Goal: Communication & Community: Answer question/provide support

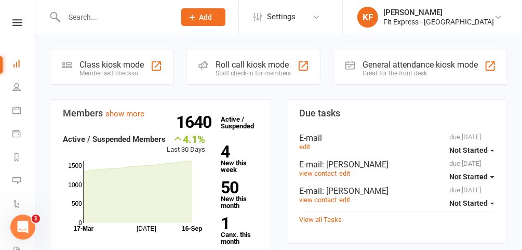
click at [141, 20] on input "text" at bounding box center [114, 17] width 107 height 15
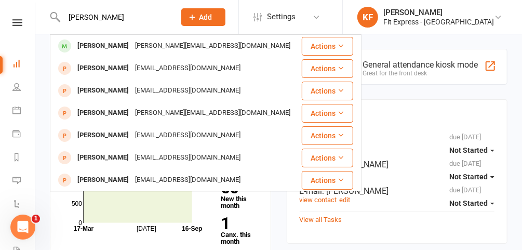
type input "[PERSON_NAME]"
click at [139, 45] on div "[PERSON_NAME][EMAIL_ADDRESS][DOMAIN_NAME]" at bounding box center [213, 45] width 162 height 15
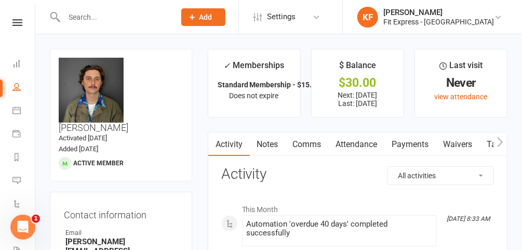
click at [408, 150] on link "Payments" at bounding box center [410, 144] width 51 height 24
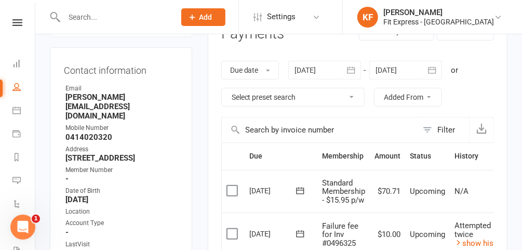
scroll to position [143, 0]
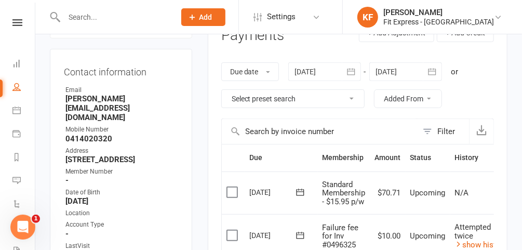
click at [319, 69] on div at bounding box center [324, 71] width 73 height 19
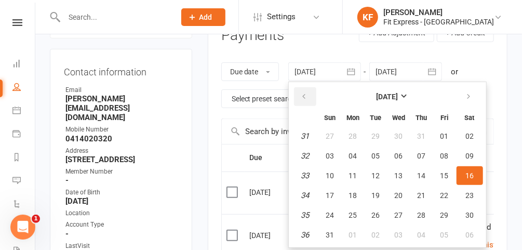
click at [303, 98] on icon "button" at bounding box center [304, 96] width 7 height 8
click at [420, 135] on span "01" at bounding box center [422, 136] width 8 height 8
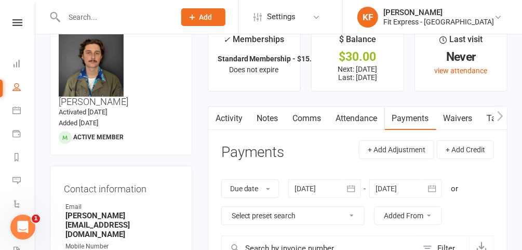
scroll to position [28, 0]
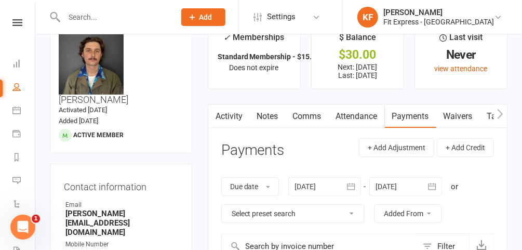
click at [322, 187] on div at bounding box center [324, 186] width 73 height 19
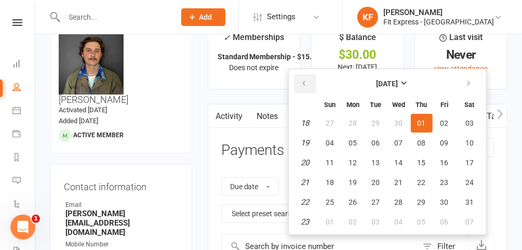
click at [300, 82] on button "button" at bounding box center [305, 83] width 22 height 19
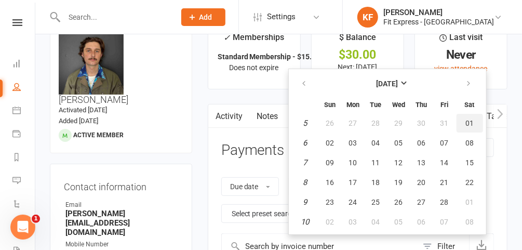
click at [468, 123] on span "01" at bounding box center [469, 123] width 8 height 8
type input "[DATE]"
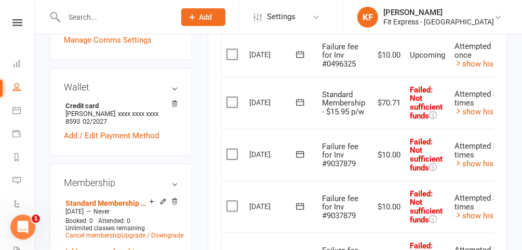
scroll to position [409, 0]
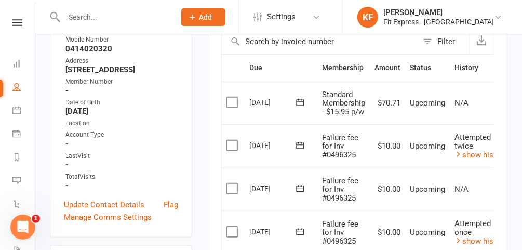
scroll to position [233, 0]
drag, startPoint x: 491, startPoint y: 235, endPoint x: 193, endPoint y: 102, distance: 326.2
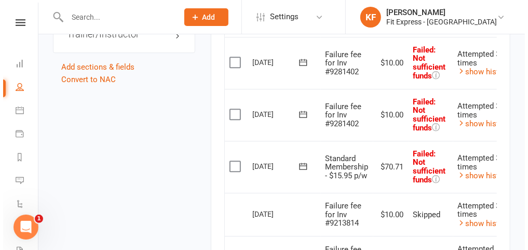
scroll to position [0, 41]
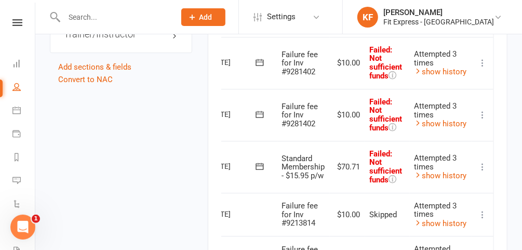
click at [488, 162] on icon at bounding box center [482, 167] width 10 height 10
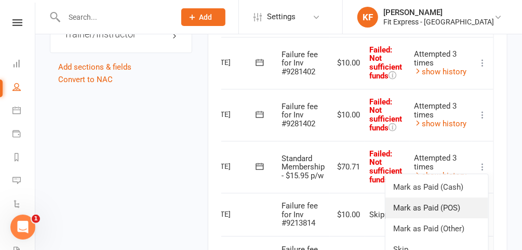
click at [439, 197] on link "Mark as Paid (POS)" at bounding box center [436, 207] width 103 height 21
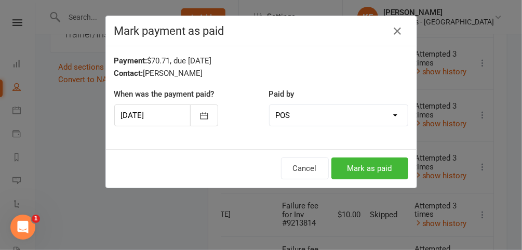
scroll to position [0, 36]
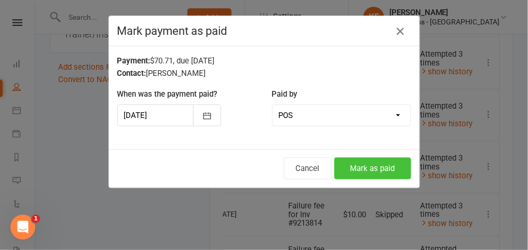
click at [389, 161] on button "Mark as paid" at bounding box center [373, 168] width 77 height 22
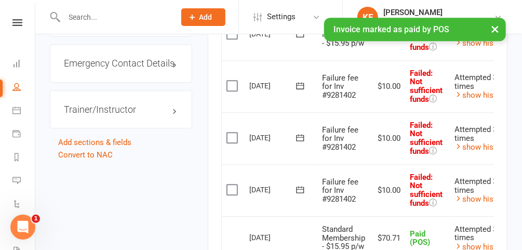
scroll to position [0, 41]
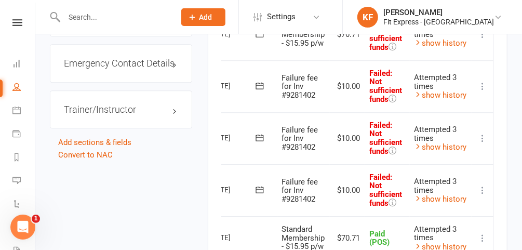
click at [485, 185] on icon at bounding box center [482, 190] width 10 height 10
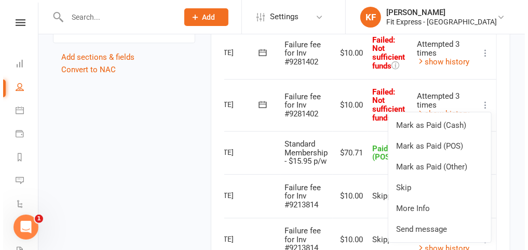
scroll to position [1194, 0]
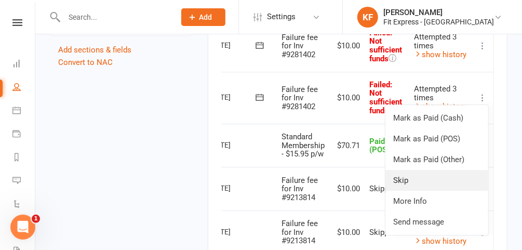
click at [416, 170] on link "Skip" at bounding box center [436, 180] width 103 height 21
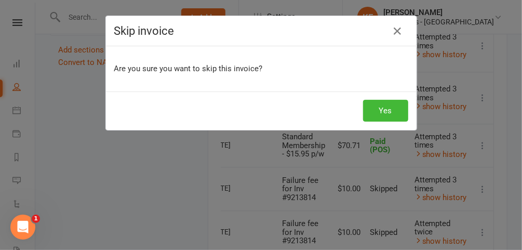
scroll to position [0, 36]
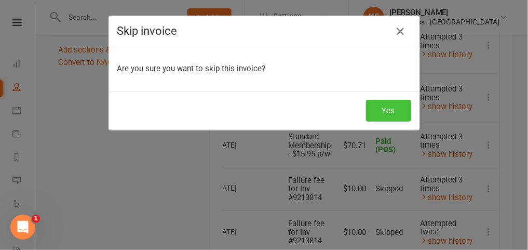
click at [384, 110] on button "Yes" at bounding box center [388, 111] width 45 height 22
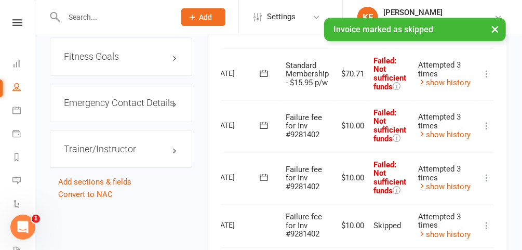
scroll to position [1058, 0]
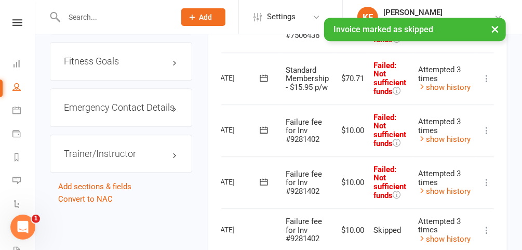
click at [488, 177] on icon at bounding box center [487, 182] width 10 height 10
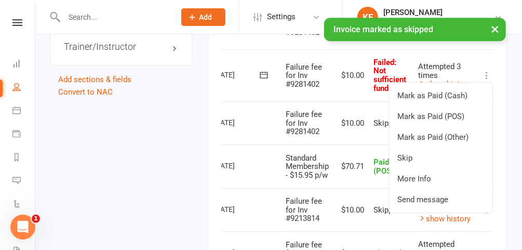
scroll to position [1165, 0]
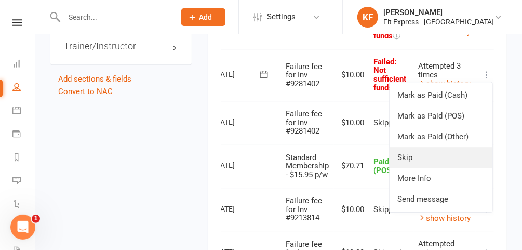
click at [421, 148] on link "Skip" at bounding box center [441, 157] width 103 height 21
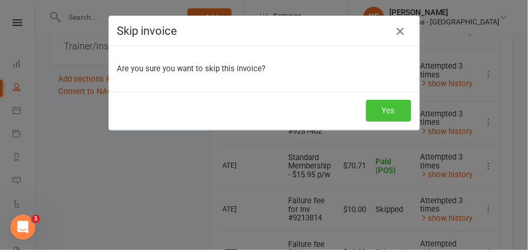
click at [387, 111] on button "Yes" at bounding box center [388, 111] width 45 height 22
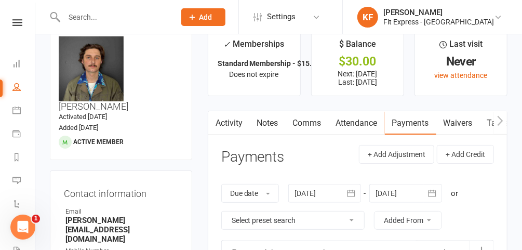
scroll to position [0, 0]
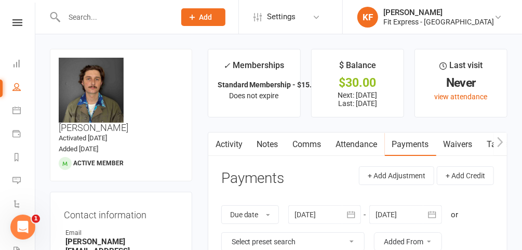
click at [148, 14] on input "text" at bounding box center [114, 17] width 107 height 15
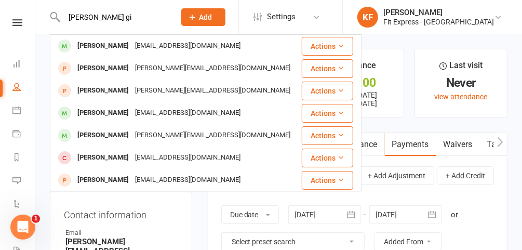
type input "[PERSON_NAME] gi"
click at [153, 43] on div "[EMAIL_ADDRESS][DOMAIN_NAME]" at bounding box center [188, 45] width 112 height 15
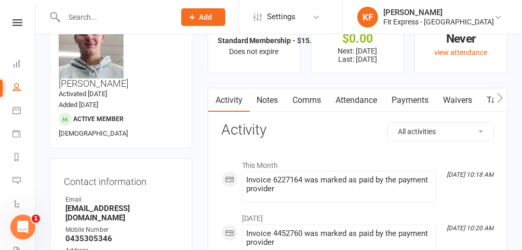
scroll to position [45, 0]
click at [259, 96] on link "Notes" at bounding box center [268, 100] width 36 height 24
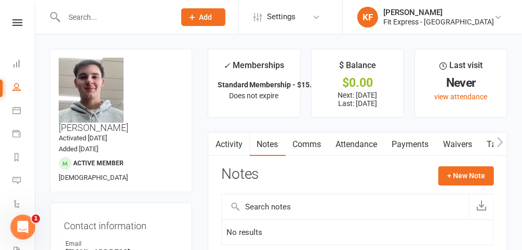
click at [403, 142] on link "Payments" at bounding box center [410, 144] width 51 height 24
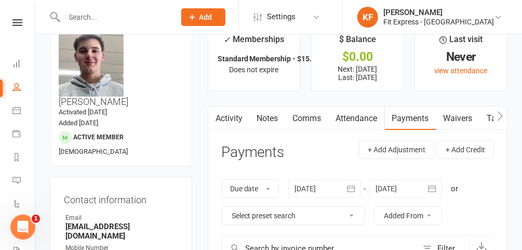
scroll to position [25, 0]
click at [465, 111] on link "Waivers" at bounding box center [458, 119] width 44 height 24
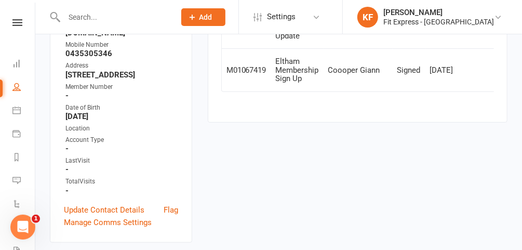
scroll to position [180, 0]
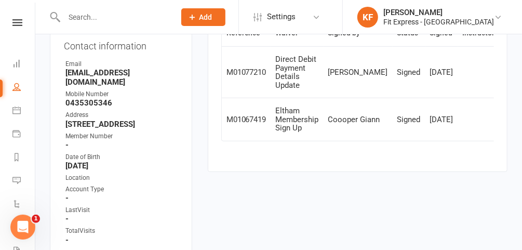
click at [295, 182] on main "✓ Memberships Standard Membership - $15.95 p/w Does not expire $ Balance $0.00 …" at bounding box center [357, 25] width 315 height 313
click at [127, 17] on input "text" at bounding box center [114, 17] width 107 height 15
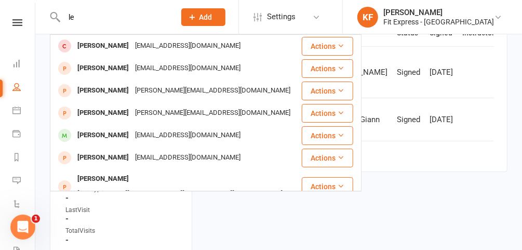
type input "l"
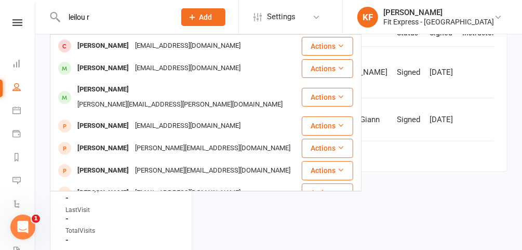
type input "leilou r"
click at [132, 52] on div "[EMAIL_ADDRESS][DOMAIN_NAME]" at bounding box center [188, 45] width 112 height 15
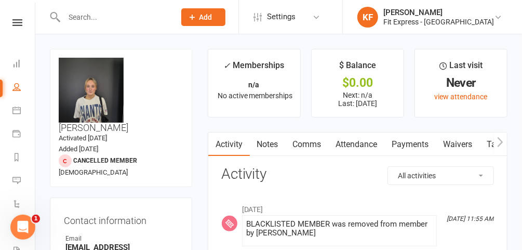
click at [108, 15] on input "text" at bounding box center [114, 17] width 107 height 15
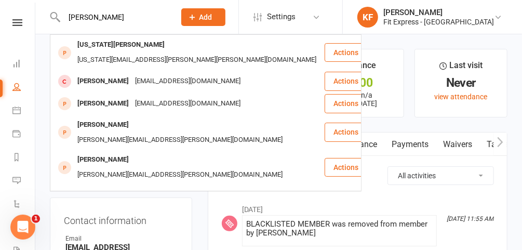
type input "[PERSON_NAME]"
click at [107, 224] on div "[PERSON_NAME]" at bounding box center [103, 231] width 58 height 15
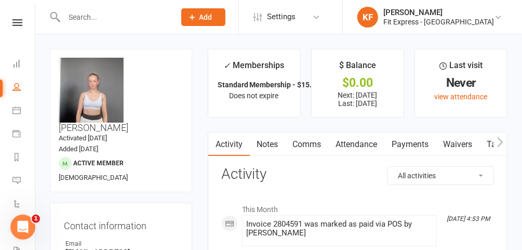
click at [136, 22] on input "text" at bounding box center [114, 17] width 107 height 15
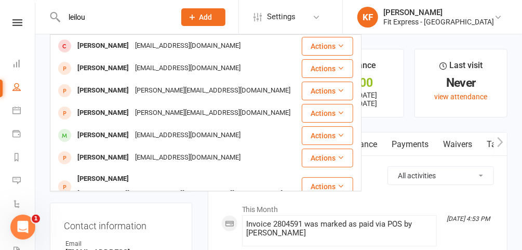
type input "leilou"
click at [136, 47] on div "[EMAIL_ADDRESS][DOMAIN_NAME]" at bounding box center [188, 45] width 112 height 15
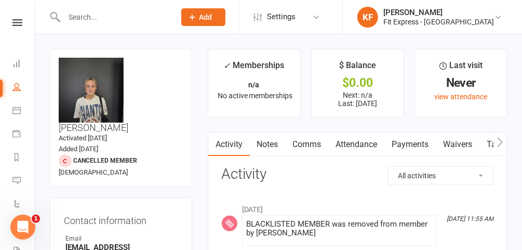
click at [269, 141] on link "Notes" at bounding box center [268, 144] width 36 height 24
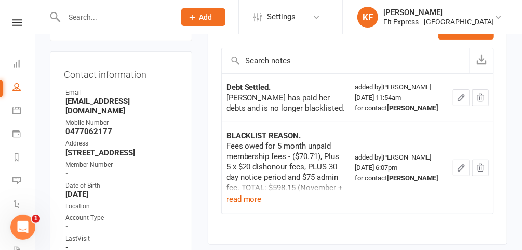
scroll to position [146, 0]
click at [242, 194] on button "read more" at bounding box center [243, 198] width 35 height 12
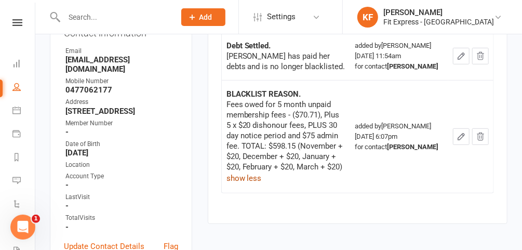
scroll to position [0, 0]
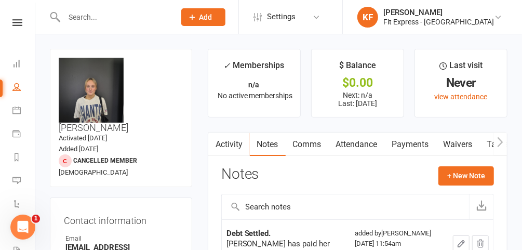
click at [117, 13] on input "text" at bounding box center [114, 17] width 107 height 15
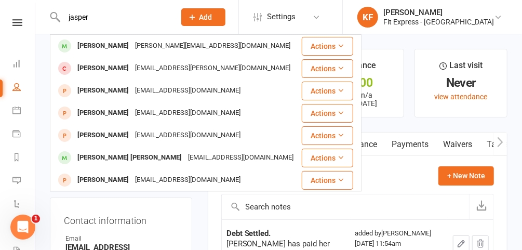
type input "jasper"
click at [111, 43] on div "[PERSON_NAME]" at bounding box center [103, 45] width 58 height 15
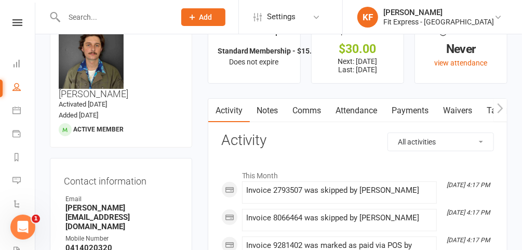
scroll to position [33, 0]
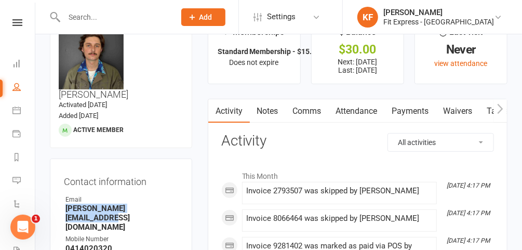
drag, startPoint x: 173, startPoint y: 186, endPoint x: 65, endPoint y: 186, distance: 108.1
click at [65, 204] on strong "[PERSON_NAME][EMAIL_ADDRESS][DOMAIN_NAME]" at bounding box center [121, 218] width 113 height 28
copy strong "[PERSON_NAME][EMAIL_ADDRESS][DOMAIN_NAME]"
click at [130, 11] on input "text" at bounding box center [114, 17] width 107 height 15
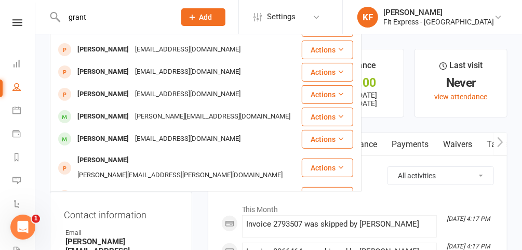
scroll to position [144, 0]
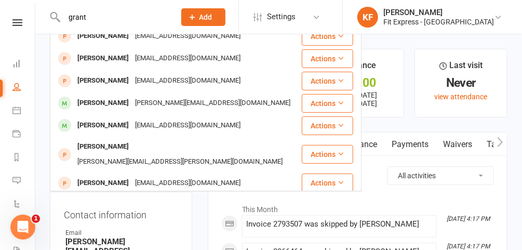
type input "grant"
click at [134, 118] on div "[EMAIL_ADDRESS][DOMAIN_NAME]" at bounding box center [188, 125] width 112 height 15
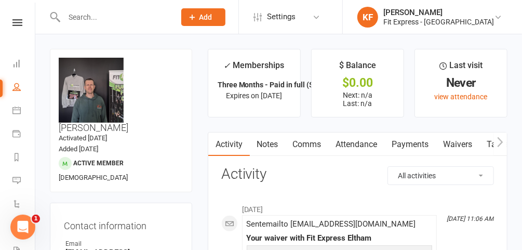
click at [129, 24] on div at bounding box center [109, 17] width 118 height 34
click at [119, 18] on input "text" at bounding box center [114, 17] width 107 height 15
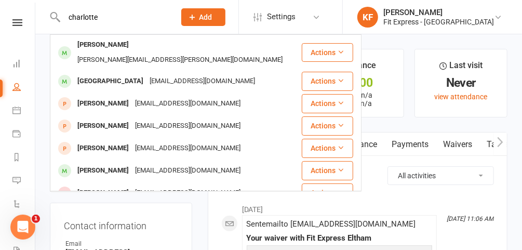
type input "charlotte"
click at [107, 163] on div "[PERSON_NAME]" at bounding box center [103, 170] width 58 height 15
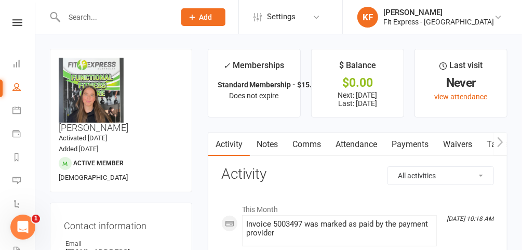
click at [121, 20] on input "text" at bounding box center [114, 17] width 107 height 15
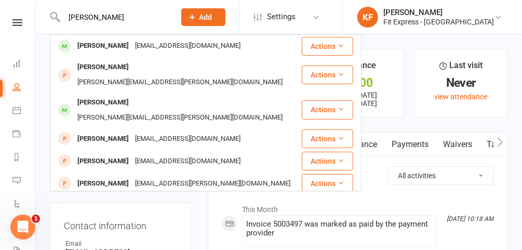
type input "[PERSON_NAME]"
click at [113, 40] on div "[PERSON_NAME]" at bounding box center [103, 45] width 58 height 15
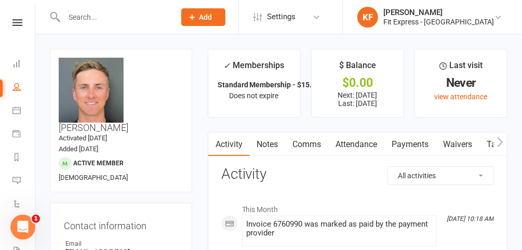
click at [409, 138] on link "Payments" at bounding box center [410, 144] width 51 height 24
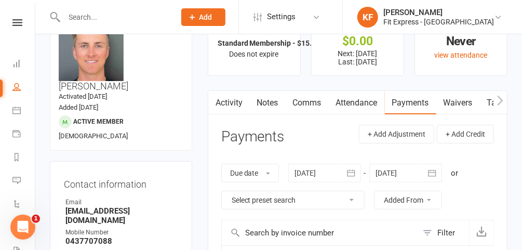
scroll to position [42, 0]
drag, startPoint x: 149, startPoint y: 176, endPoint x: 66, endPoint y: 176, distance: 82.1
click at [66, 206] on strong "[EMAIL_ADDRESS][DOMAIN_NAME]" at bounding box center [121, 215] width 113 height 19
copy strong "[EMAIL_ADDRESS][DOMAIN_NAME]"
drag, startPoint x: 112, startPoint y: 198, endPoint x: 63, endPoint y: 194, distance: 49.5
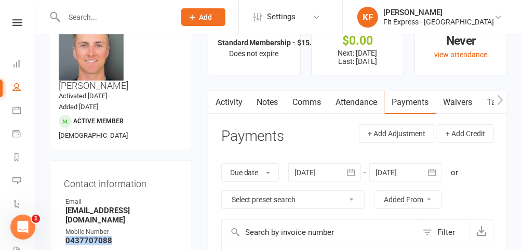
copy strong "0437707088"
click at [175, 227] on div "Mobile Number" at bounding box center [121, 232] width 113 height 10
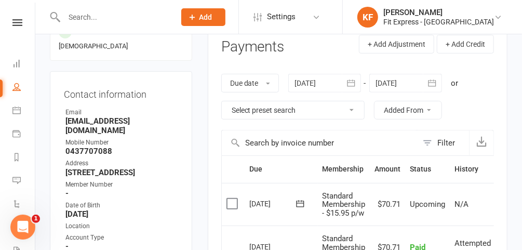
scroll to position [132, 0]
drag, startPoint x: 144, startPoint y: 138, endPoint x: 60, endPoint y: 127, distance: 85.3
click at [60, 127] on div "Contact information Owner Email [EMAIL_ADDRESS][DOMAIN_NAME] Mobile Number [PHO…" at bounding box center [121, 205] width 142 height 269
copy strong "[STREET_ADDRESS]"
click at [134, 146] on strong "0437707088" at bounding box center [121, 150] width 113 height 9
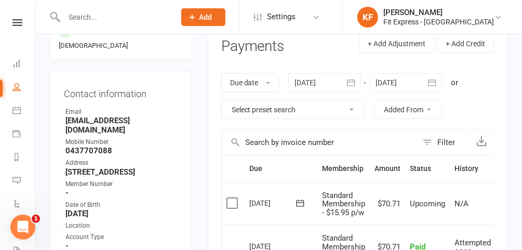
scroll to position [0, 0]
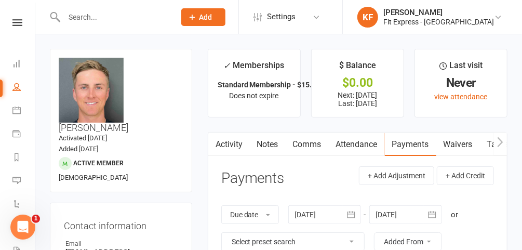
click at [15, 24] on icon at bounding box center [17, 22] width 10 height 7
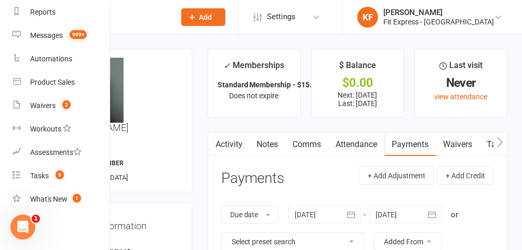
scroll to position [137, 0]
click at [45, 110] on link "Waivers 2" at bounding box center [61, 105] width 98 height 23
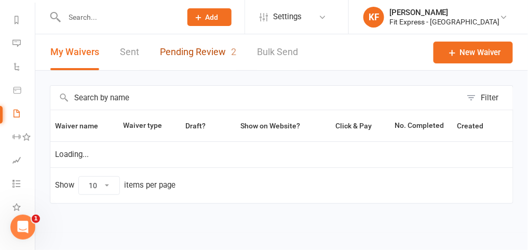
click at [205, 38] on link "Pending Review 2" at bounding box center [198, 52] width 76 height 36
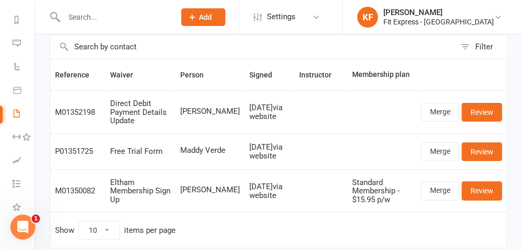
scroll to position [60, 0]
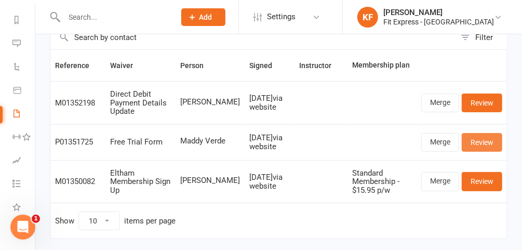
click at [488, 141] on link "Review" at bounding box center [482, 142] width 41 height 19
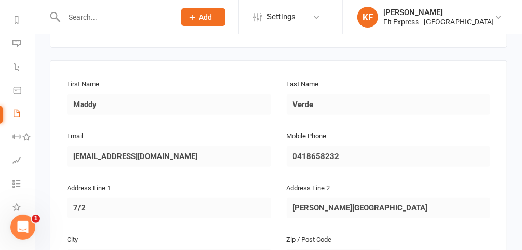
scroll to position [158, 0]
click at [115, 23] on input "text" at bounding box center [114, 17] width 107 height 15
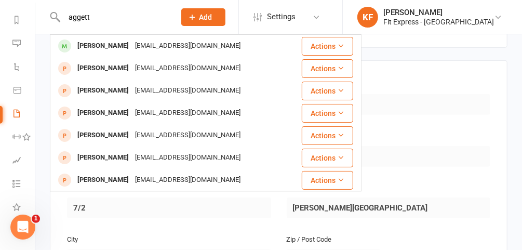
type input "aggett"
click at [113, 48] on div "[PERSON_NAME]" at bounding box center [103, 45] width 58 height 15
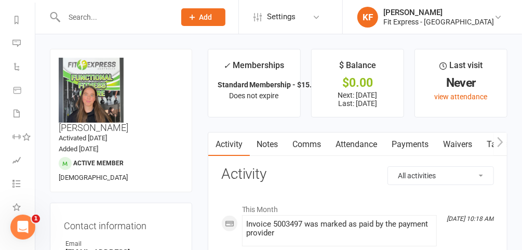
click at [130, 22] on input "text" at bounding box center [114, 17] width 107 height 15
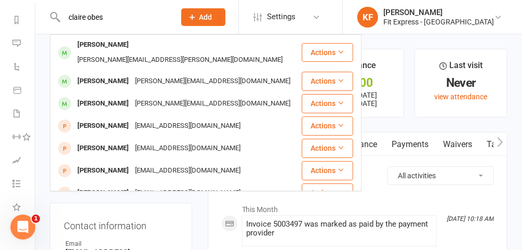
type input "claire obes"
click at [101, 42] on div "[PERSON_NAME]" at bounding box center [103, 44] width 58 height 15
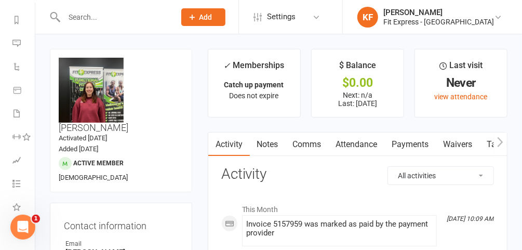
click at [100, 14] on input "text" at bounding box center [114, 17] width 107 height 15
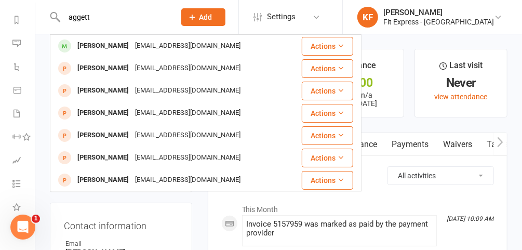
type input "aggett"
click at [111, 44] on div "[PERSON_NAME]" at bounding box center [103, 45] width 58 height 15
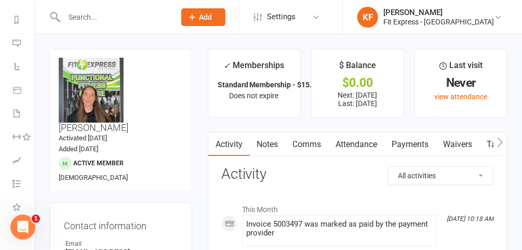
click at [102, 19] on input "text" at bounding box center [114, 17] width 107 height 15
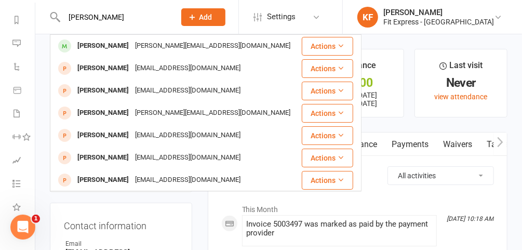
type input "[PERSON_NAME]"
click at [113, 51] on div "[PERSON_NAME]" at bounding box center [103, 45] width 58 height 15
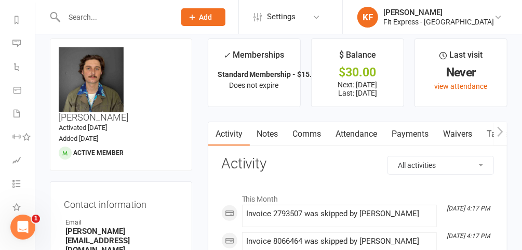
scroll to position [4, 0]
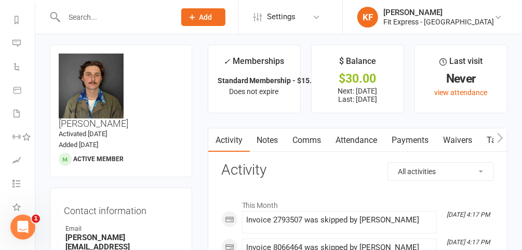
click at [418, 142] on link "Payments" at bounding box center [410, 140] width 51 height 24
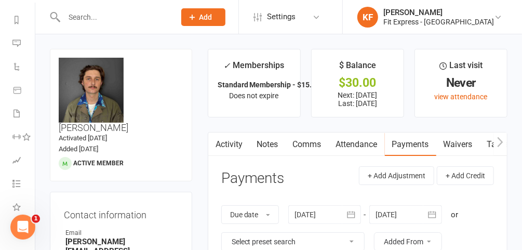
click at [97, 12] on input "text" at bounding box center [114, 17] width 107 height 15
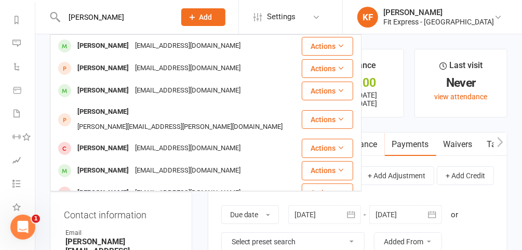
type input "[PERSON_NAME]"
click at [104, 49] on div "[PERSON_NAME]" at bounding box center [103, 45] width 58 height 15
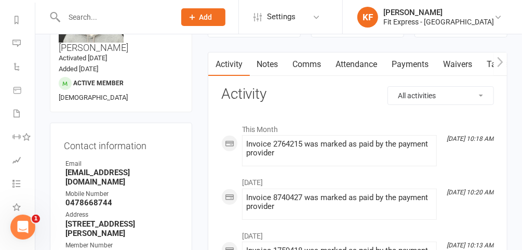
scroll to position [59, 0]
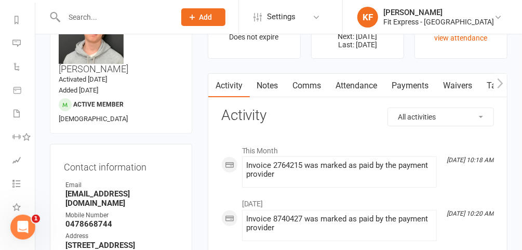
click at [409, 84] on link "Payments" at bounding box center [410, 86] width 51 height 24
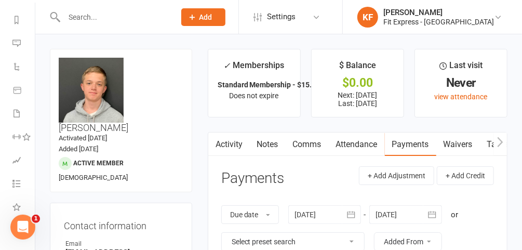
click at [104, 15] on input "text" at bounding box center [114, 17] width 107 height 15
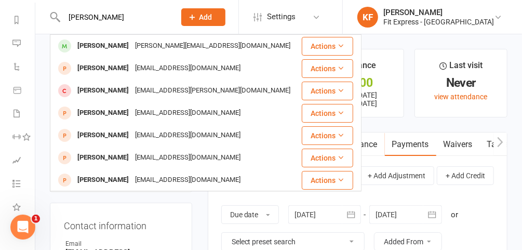
type input "[PERSON_NAME]"
click at [121, 39] on div "[PERSON_NAME]" at bounding box center [103, 45] width 58 height 15
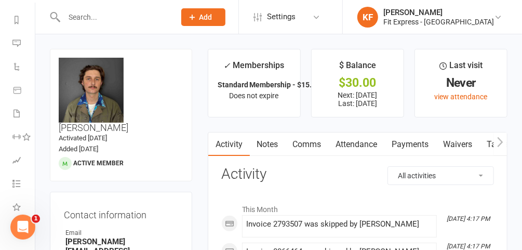
click at [412, 150] on link "Payments" at bounding box center [410, 144] width 51 height 24
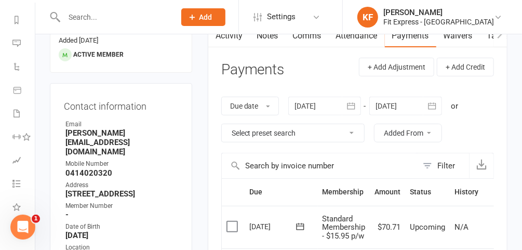
scroll to position [106, 0]
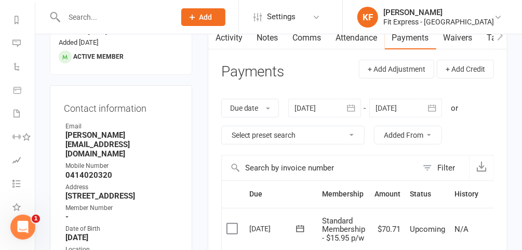
click at [323, 105] on div at bounding box center [324, 108] width 73 height 19
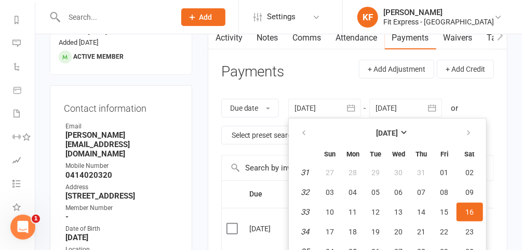
scroll to position [135, 0]
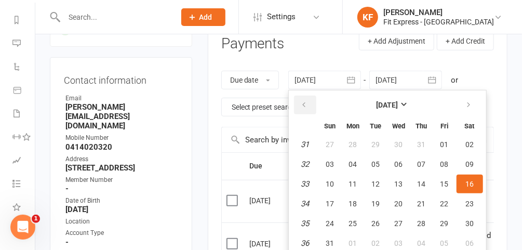
click at [308, 101] on icon "button" at bounding box center [304, 105] width 7 height 8
click at [420, 140] on span "01" at bounding box center [422, 144] width 8 height 8
type input "[DATE]"
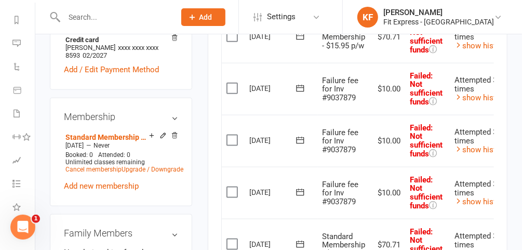
scroll to position [475, 0]
click at [101, 182] on link "Add new membership" at bounding box center [101, 186] width 75 height 9
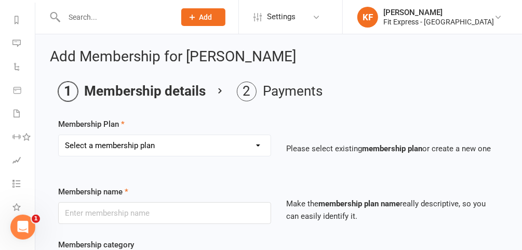
click at [256, 146] on select "Select a membership plan Create new Membership Plan $12.50 P/W Standard Members…" at bounding box center [165, 145] width 212 height 21
click at [230, 146] on select "Select a membership plan Create new Membership Plan $12.50 P/W Standard Members…" at bounding box center [165, 145] width 212 height 21
select select "6"
click at [59, 135] on select "Select a membership plan Create new Membership Plan $12.50 P/W Standard Members…" at bounding box center [165, 145] width 212 height 21
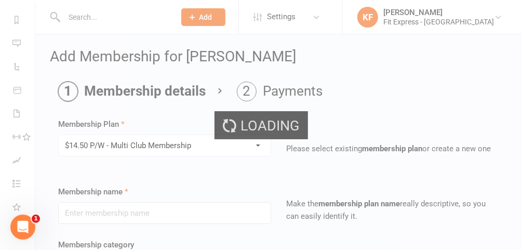
type input "$14.50 P/W - Multi Club Membership"
type input "0"
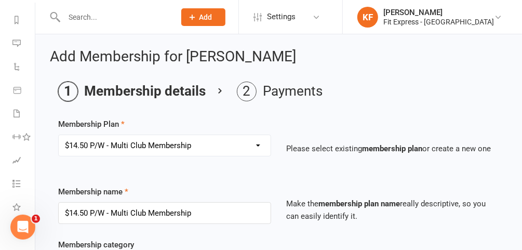
click at [251, 143] on select "Select a membership plan Create new Membership Plan $12.50 P/W Standard Members…" at bounding box center [165, 145] width 212 height 21
select select "33"
click at [59, 135] on select "Select a membership plan Create new Membership Plan $12.50 P/W Standard Members…" at bounding box center [165, 145] width 212 height 21
type input "PAYMENT PLAN $30PW"
type input "12"
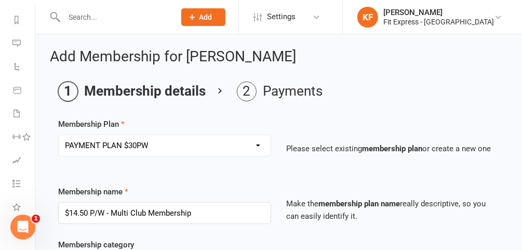
select select "1"
click at [260, 149] on select "Select a membership plan Create new Membership Plan $12.50 P/W Standard Members…" at bounding box center [165, 145] width 212 height 21
select select "0"
click at [59, 135] on select "Select a membership plan Create new Membership Plan $12.50 P/W Standard Members…" at bounding box center [165, 145] width 212 height 21
select select "3"
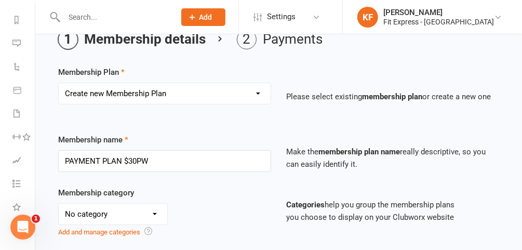
scroll to position [52, 0]
drag, startPoint x: 185, startPoint y: 163, endPoint x: 55, endPoint y: 154, distance: 130.7
click at [55, 154] on div "Membership name PAYMENT PLAN $30PW" at bounding box center [164, 153] width 229 height 38
type input "&"
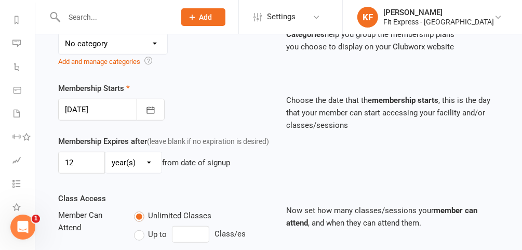
scroll to position [223, 0]
type input "PAYMENT PLAN 70.71 PER FORTNIGHT"
click at [147, 106] on icon "button" at bounding box center [150, 109] width 8 height 7
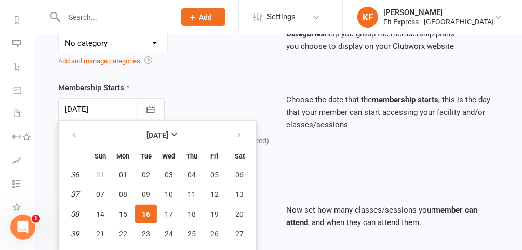
scroll to position [252, 0]
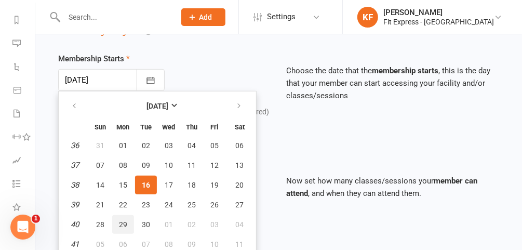
click at [119, 220] on span "29" at bounding box center [123, 224] width 8 height 8
type input "[DATE]"
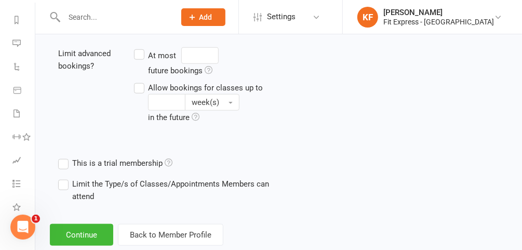
scroll to position [471, 0]
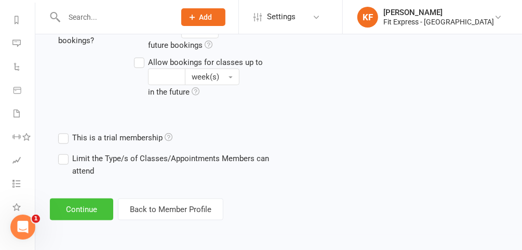
click at [72, 206] on button "Continue" at bounding box center [81, 209] width 63 height 22
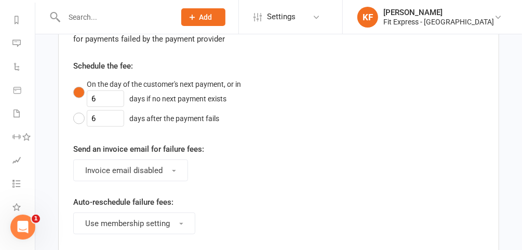
scroll to position [375, 0]
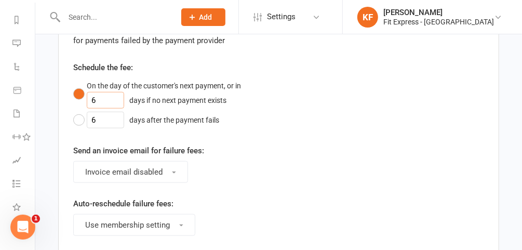
click at [104, 98] on input "6" at bounding box center [105, 100] width 37 height 17
click at [108, 99] on input "number" at bounding box center [105, 100] width 37 height 17
type input "1"
type input "15"
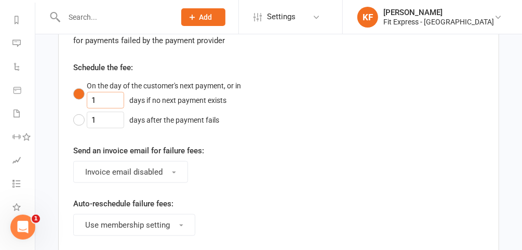
type input "15"
click at [100, 115] on input "15" at bounding box center [105, 120] width 37 height 17
type input "1"
click at [100, 106] on button "On the day of the customer's next payment, or in days if no next payment exists" at bounding box center [168, 94] width 190 height 32
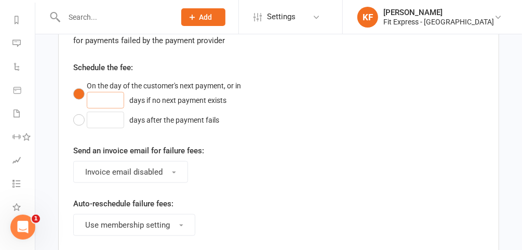
click at [101, 94] on input "number" at bounding box center [105, 100] width 37 height 17
type input "1"
type input "15"
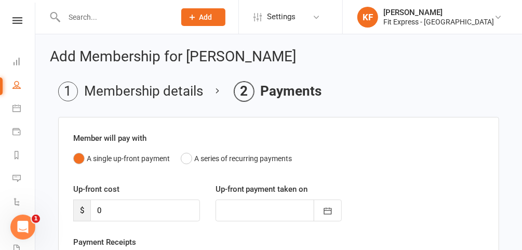
scroll to position [0, 0]
type input "15"
click at [13, 25] on icon at bounding box center [17, 22] width 10 height 7
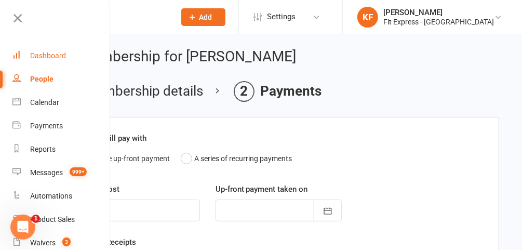
click at [50, 63] on link "Dashboard" at bounding box center [61, 55] width 98 height 23
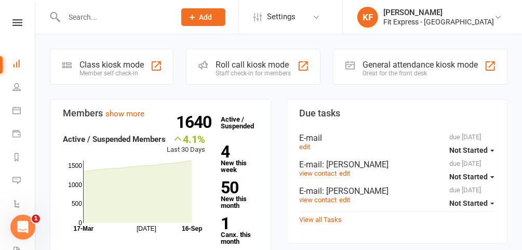
click at [124, 18] on input "text" at bounding box center [114, 17] width 107 height 15
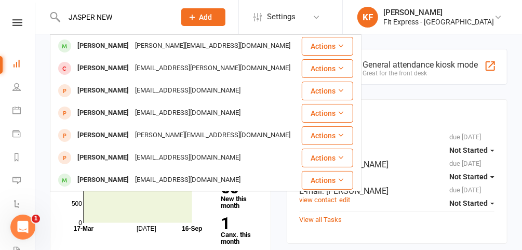
type input "JASPER NEW"
click at [126, 42] on div "[PERSON_NAME]" at bounding box center [103, 45] width 58 height 15
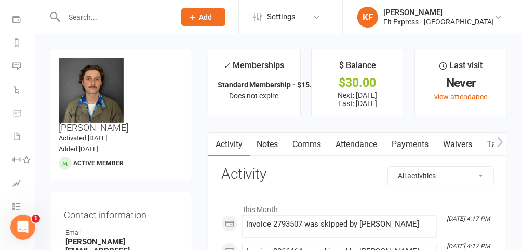
click at [409, 147] on link "Payments" at bounding box center [410, 144] width 51 height 24
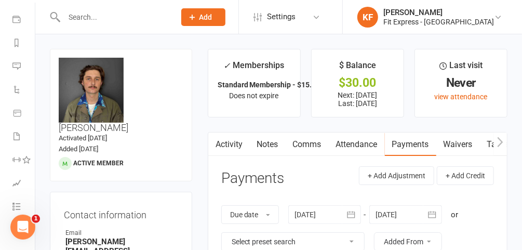
click at [268, 142] on link "Notes" at bounding box center [268, 144] width 36 height 24
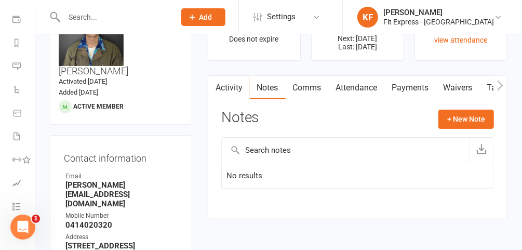
scroll to position [55, 0]
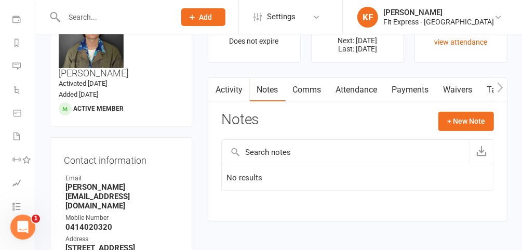
click at [406, 97] on link "Payments" at bounding box center [410, 90] width 51 height 24
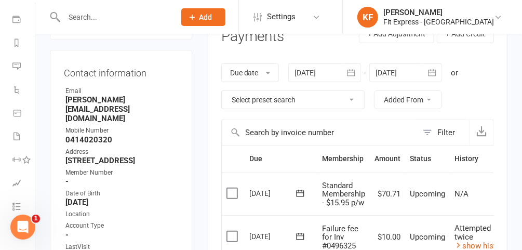
scroll to position [137, 0]
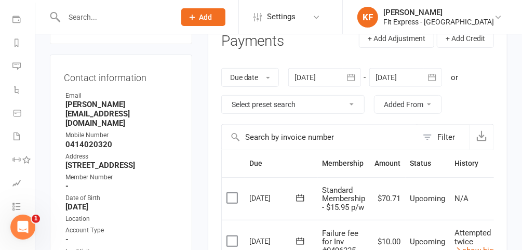
click at [316, 75] on div at bounding box center [324, 77] width 73 height 19
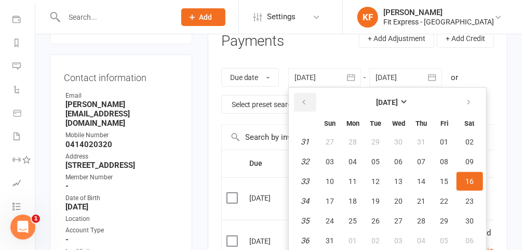
click at [308, 99] on icon "button" at bounding box center [304, 102] width 7 height 8
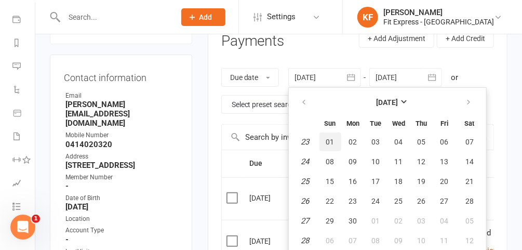
click at [335, 140] on button "01" at bounding box center [330, 141] width 22 height 19
type input "[DATE]"
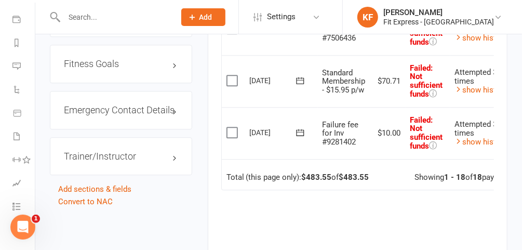
scroll to position [1002, 0]
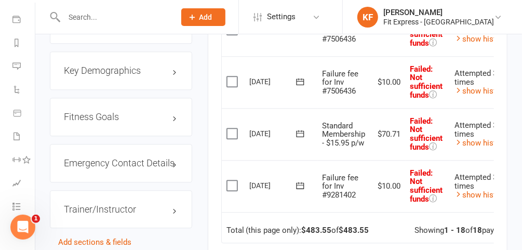
click at [301, 128] on icon at bounding box center [300, 133] width 10 height 10
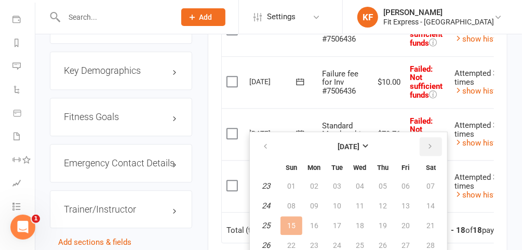
click at [427, 146] on icon "button" at bounding box center [430, 146] width 7 height 8
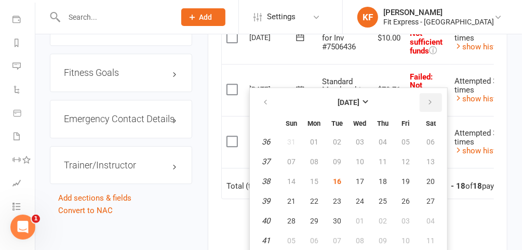
scroll to position [1047, 0]
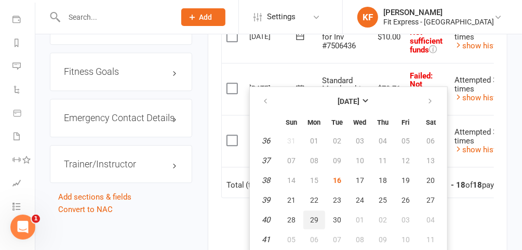
click at [316, 219] on span "29" at bounding box center [314, 220] width 8 height 8
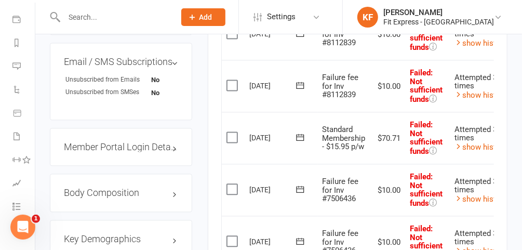
scroll to position [833, 0]
click at [302, 132] on icon at bounding box center [300, 137] width 10 height 10
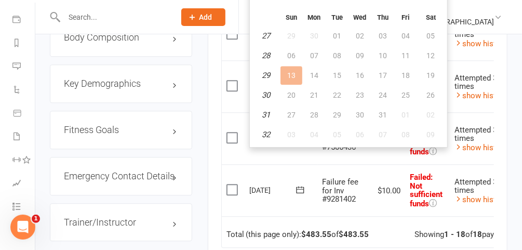
scroll to position [953, 0]
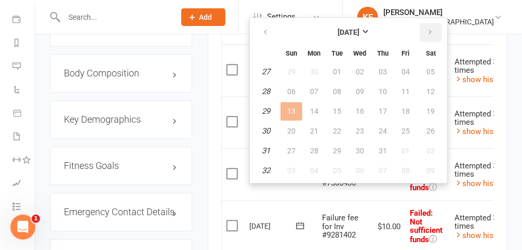
click at [427, 30] on icon "button" at bounding box center [430, 32] width 7 height 8
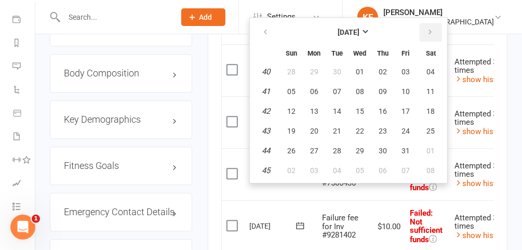
click at [427, 30] on icon "button" at bounding box center [430, 32] width 7 height 8
click at [258, 31] on button "button" at bounding box center [266, 32] width 22 height 19
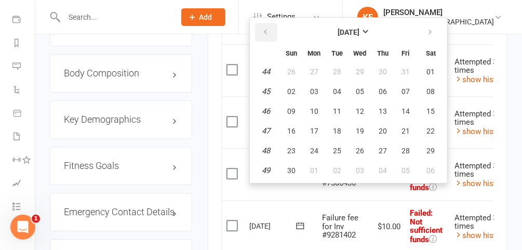
click at [258, 31] on button "button" at bounding box center [266, 32] width 22 height 19
click at [313, 110] on span "13" at bounding box center [314, 111] width 8 height 8
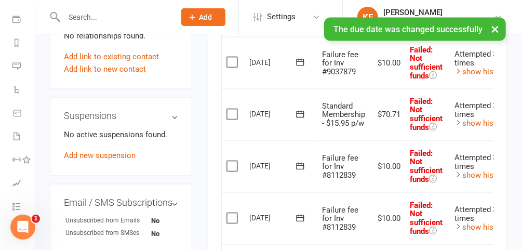
scroll to position [692, 0]
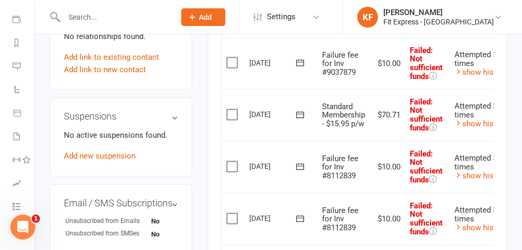
click at [300, 110] on icon at bounding box center [300, 115] width 10 height 10
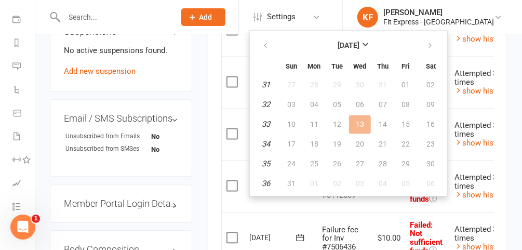
scroll to position [776, 0]
click at [427, 50] on button "button" at bounding box center [431, 46] width 22 height 19
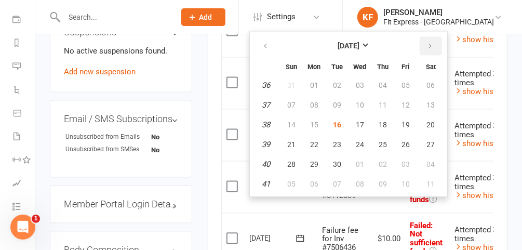
click at [427, 50] on button "button" at bounding box center [431, 46] width 22 height 19
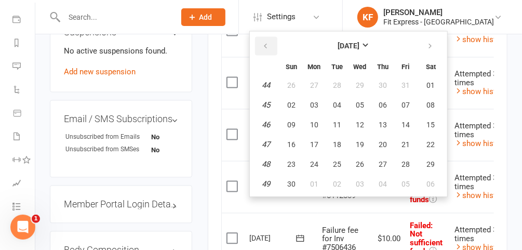
click at [265, 49] on icon "button" at bounding box center [265, 47] width 7 height 8
drag, startPoint x: 316, startPoint y: 163, endPoint x: 305, endPoint y: 49, distance: 114.3
click at [317, 163] on span "27" at bounding box center [314, 165] width 8 height 8
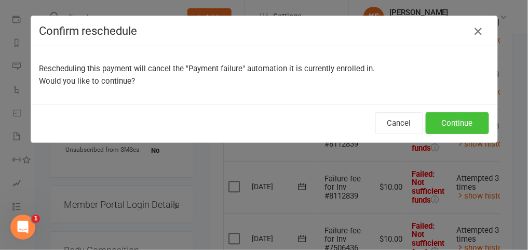
click at [455, 125] on button "Continue" at bounding box center [457, 123] width 63 height 22
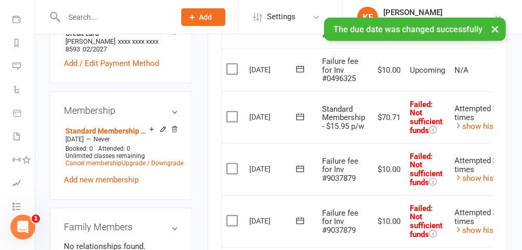
scroll to position [482, 0]
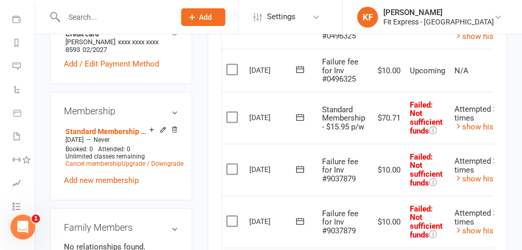
click at [300, 114] on icon at bounding box center [300, 117] width 8 height 7
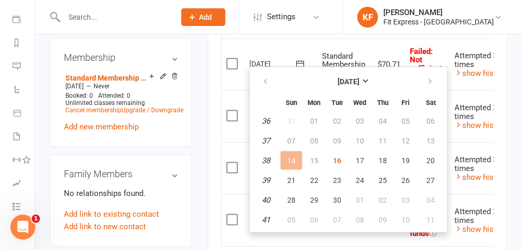
scroll to position [535, 0]
click at [428, 85] on icon "button" at bounding box center [430, 82] width 7 height 8
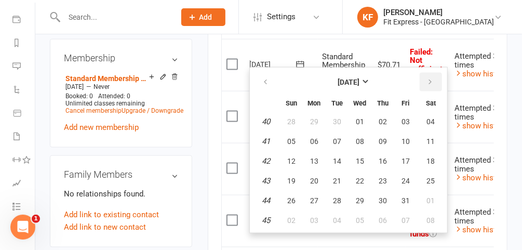
click at [428, 85] on icon "button" at bounding box center [430, 82] width 7 height 8
click at [313, 160] on span "10" at bounding box center [314, 161] width 8 height 8
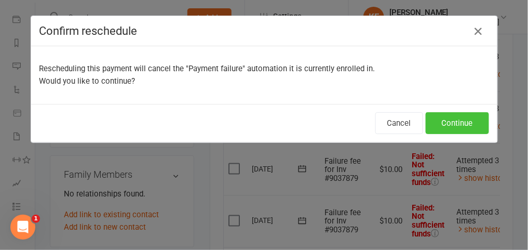
click at [457, 115] on button "Continue" at bounding box center [457, 123] width 63 height 22
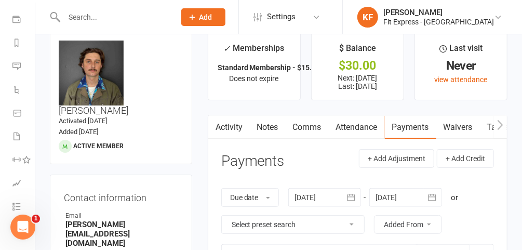
scroll to position [0, 0]
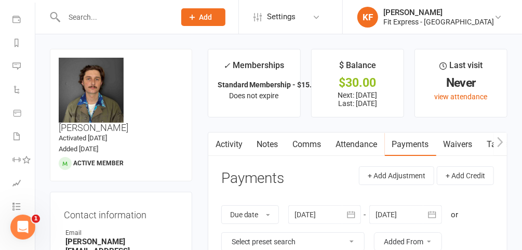
click at [258, 146] on link "Notes" at bounding box center [268, 144] width 36 height 24
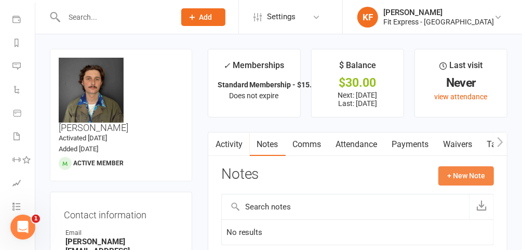
click at [470, 180] on button "+ New Note" at bounding box center [466, 175] width 56 height 19
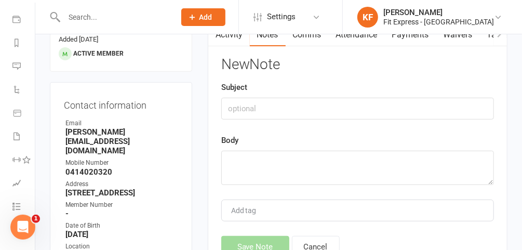
scroll to position [116, 0]
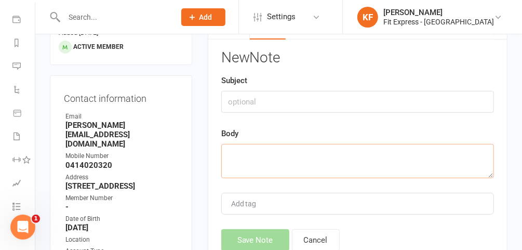
click at [292, 150] on textarea at bounding box center [357, 161] width 273 height 34
paste textarea "Hi [PERSON_NAME], As discussed over the phone, your upcoming payment plan sched…"
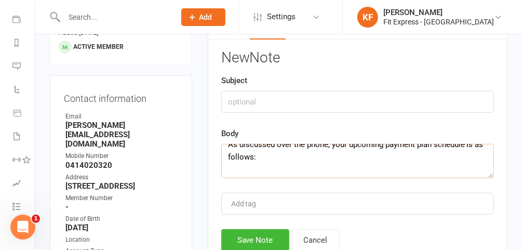
scroll to position [0, 0]
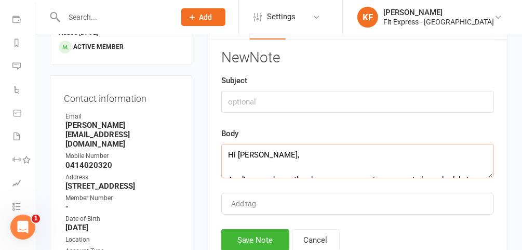
drag, startPoint x: 280, startPoint y: 159, endPoint x: 219, endPoint y: 131, distance: 67.2
click at [219, 131] on div "Activity Notes Comms Attendance Payments Waivers Tasks Automations Credit balan…" at bounding box center [358, 149] width 300 height 267
click at [295, 156] on textarea "29/09: $70.71 01/10: $70.71 (October) 13/10: $70.71 27/10: $70.71 01/11: $70.71…" at bounding box center [357, 161] width 273 height 34
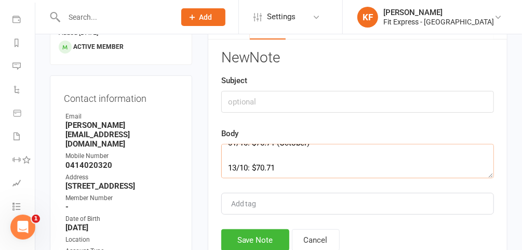
click at [312, 163] on textarea "29/09: $70.71 (For June), 01/10: $70.71 (October) 13/10: $70.71 27/10: $70.71 0…" at bounding box center [357, 161] width 273 height 34
click at [283, 150] on textarea "29/09: $70.71 (For June), 01/10: $70.71 (October), 13/10: $70.71 27/10: $70.71 …" at bounding box center [357, 161] width 273 height 34
click at [294, 160] on textarea "29/09: $70.71 (For June), 01/10: $70.71 (October), 13/10: $70.71 (For July), 27…" at bounding box center [357, 161] width 273 height 34
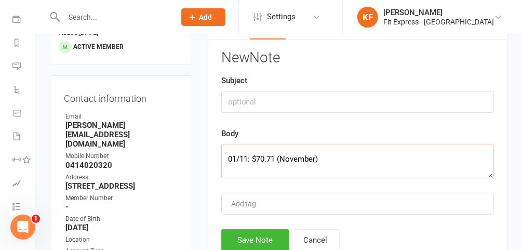
scroll to position [105, 0]
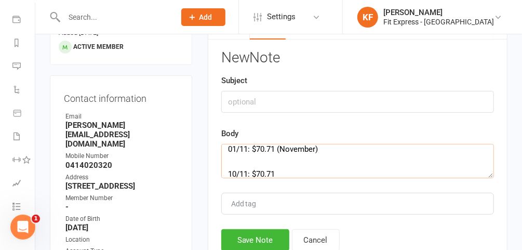
click at [328, 168] on textarea "29/09: $70.71 (For June), 01/10: $70.71 (October), 13/10: $70.71 (For July), 27…" at bounding box center [357, 161] width 273 height 34
click at [294, 158] on textarea "29/09: $70.71 (For June), 01/10: $70.71 (October), 13/10: $70.71 (For July), 27…" at bounding box center [357, 161] width 273 height 34
click at [294, 168] on textarea "29/09: $70.71 (For June), 01/10: $70.71 (October), 13/10: $70.71 (For July), 27…" at bounding box center [357, 161] width 273 height 34
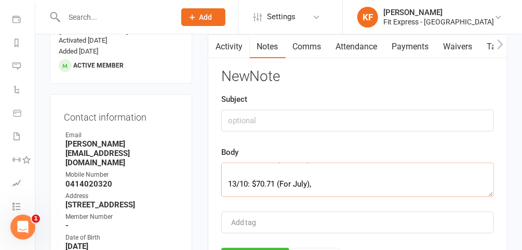
scroll to position [0, 0]
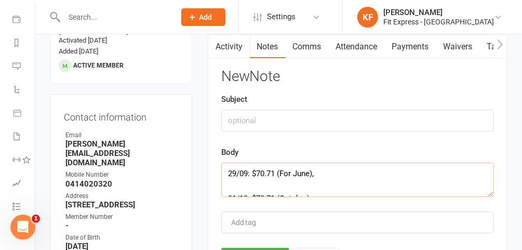
click at [262, 168] on textarea "29/09: $70.71 (For June), 01/10: $70.71 (October), 13/10: $70.71 (For July), 27…" at bounding box center [357, 180] width 273 height 34
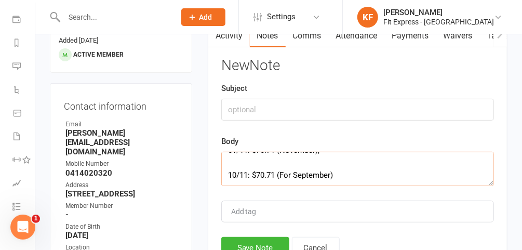
scroll to position [109, 0]
click at [412, 175] on textarea "[PERSON_NAME] has called and has requested a payment plan to continue to hold o…" at bounding box center [357, 169] width 273 height 34
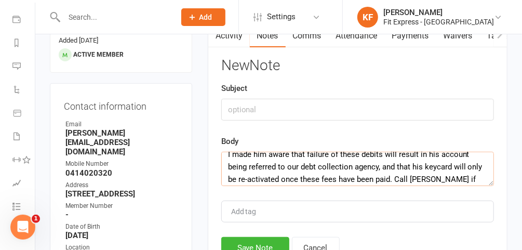
scroll to position [232, 0]
type textarea "[PERSON_NAME] has called and has requested a payment plan to continue to hold o…"
click at [288, 96] on div "Subject" at bounding box center [357, 101] width 273 height 38
click at [289, 107] on input "text" at bounding box center [357, 110] width 273 height 22
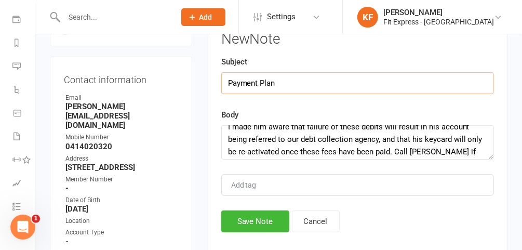
scroll to position [249, 0]
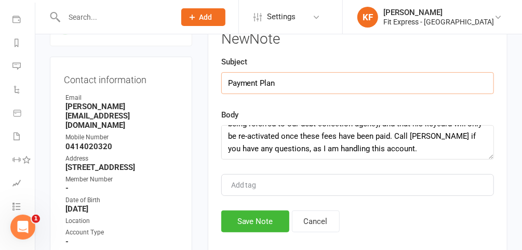
type input "Payment Plan"
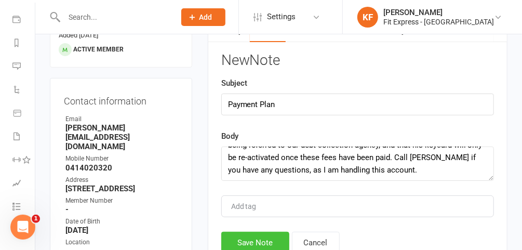
click at [248, 239] on button "Save Note" at bounding box center [255, 243] width 68 height 22
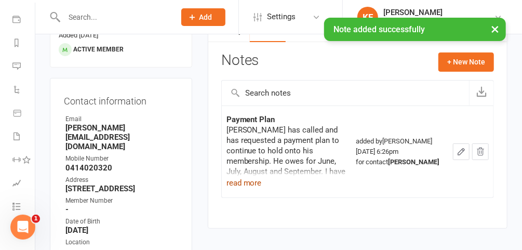
click at [237, 181] on button "read more" at bounding box center [243, 183] width 35 height 12
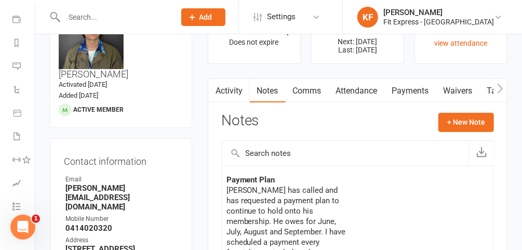
scroll to position [0, 0]
